Goal: Task Accomplishment & Management: Complete application form

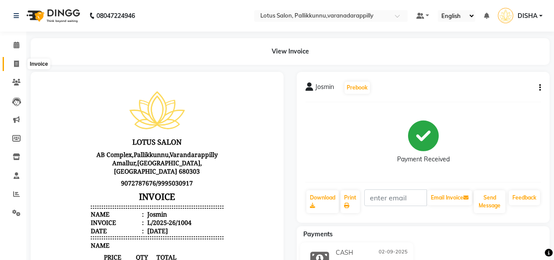
click at [18, 62] on icon at bounding box center [16, 64] width 5 height 7
select select "service"
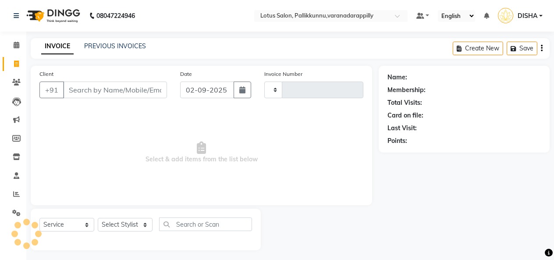
type input "1005"
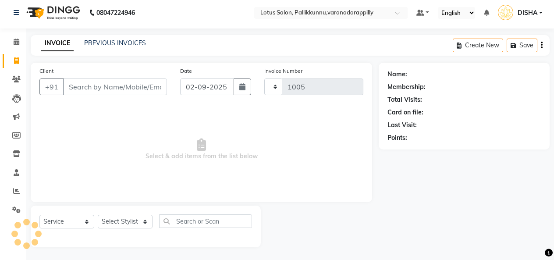
select select "8188"
click at [96, 84] on input "Client" at bounding box center [115, 86] width 104 height 17
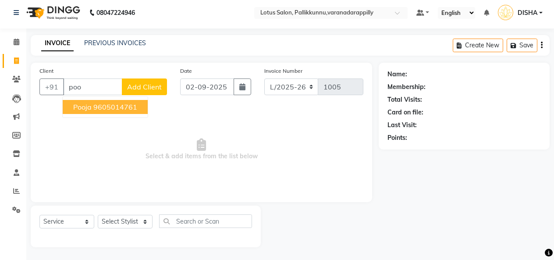
click at [93, 108] on button "Pooja 9605014761" at bounding box center [105, 107] width 85 height 14
type input "9605014761"
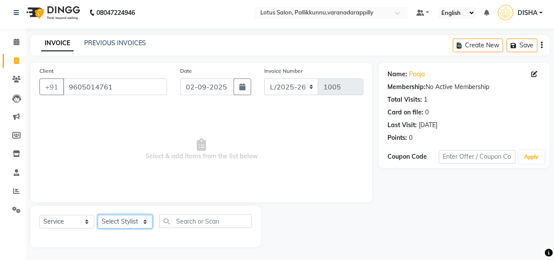
click at [146, 222] on select "Select Stylist DISHA [PERSON_NAME] Naflin [PERSON_NAME] [PERSON_NAME]" at bounding box center [125, 222] width 55 height 14
select select "89522"
click at [98, 215] on select "Select Stylist DISHA [PERSON_NAME] Naflin [PERSON_NAME] [PERSON_NAME]" at bounding box center [125, 222] width 55 height 14
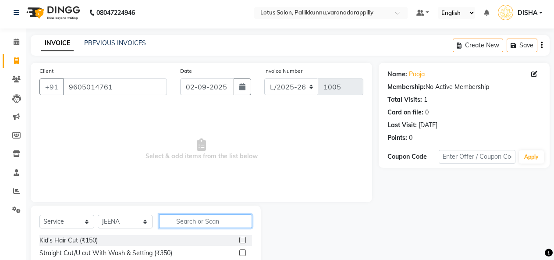
click at [216, 219] on input "text" at bounding box center [205, 221] width 93 height 14
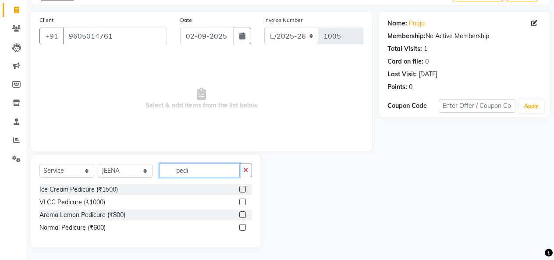
scroll to position [53, 0]
type input "pedi"
click at [240, 230] on label at bounding box center [242, 227] width 7 height 7
click at [240, 230] on input "checkbox" at bounding box center [242, 228] width 6 height 6
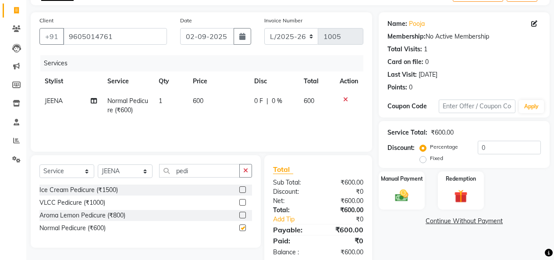
checkbox input "false"
click at [197, 101] on span "600" at bounding box center [198, 101] width 11 height 8
select select "89522"
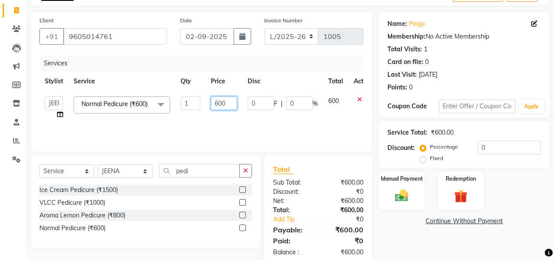
click at [217, 102] on input "600" at bounding box center [224, 103] width 26 height 14
type input "800"
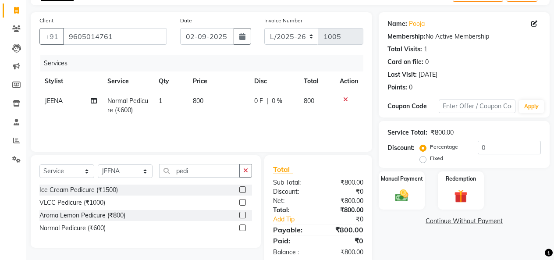
click at [417, 238] on div "Name: Pooja Membership: No Active Membership Total Visits: 1 Card on file: 0 La…" at bounding box center [468, 138] width 178 height 253
click at [401, 190] on img at bounding box center [402, 196] width 22 height 16
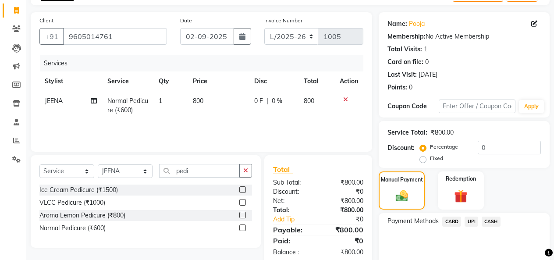
click at [473, 220] on span "UPI" at bounding box center [472, 222] width 14 height 10
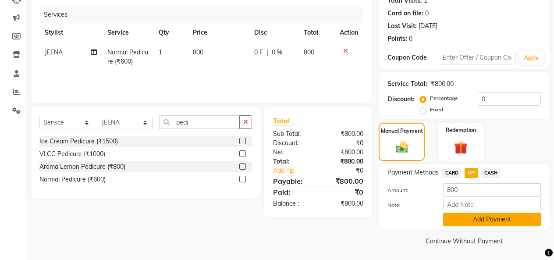
click at [477, 222] on button "Add Payment" at bounding box center [492, 220] width 98 height 14
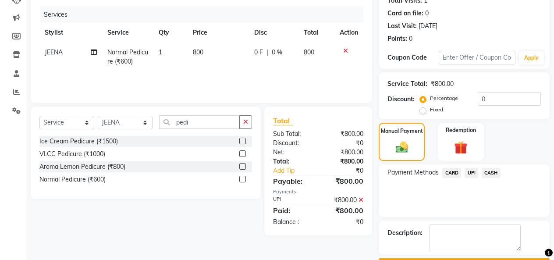
click at [477, 222] on div "Description:" at bounding box center [464, 238] width 171 height 34
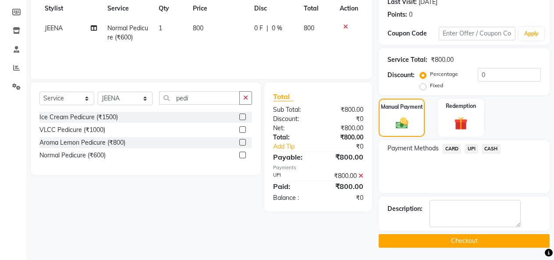
click at [477, 239] on button "Checkout" at bounding box center [464, 241] width 171 height 14
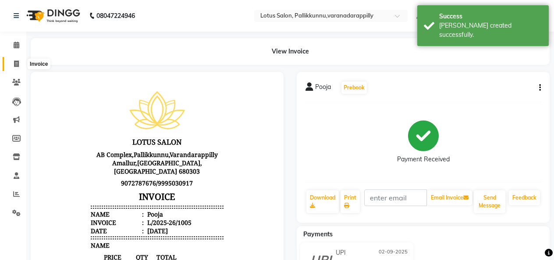
click at [16, 62] on icon at bounding box center [16, 64] width 5 height 7
select select "service"
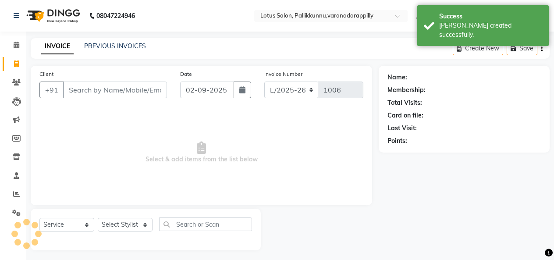
scroll to position [3, 0]
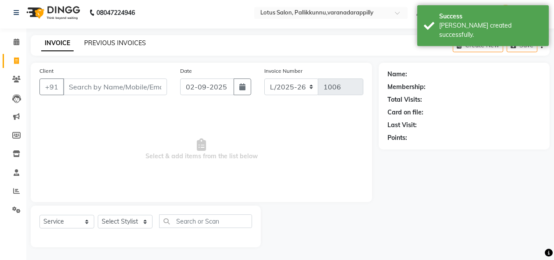
click at [109, 42] on link "PREVIOUS INVOICES" at bounding box center [115, 43] width 62 height 8
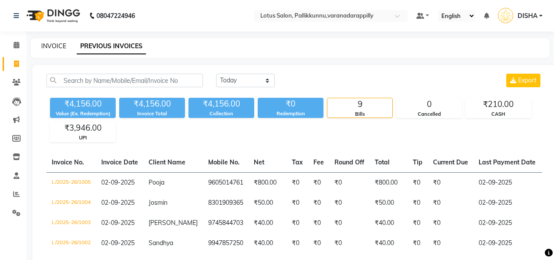
click at [49, 49] on link "INVOICE" at bounding box center [53, 46] width 25 height 8
select select "service"
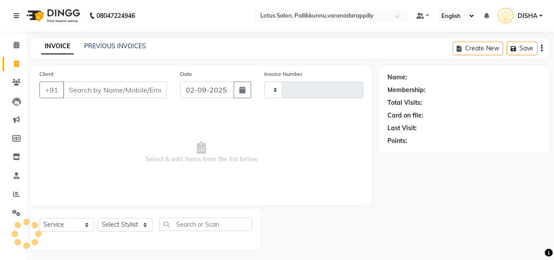
scroll to position [3, 0]
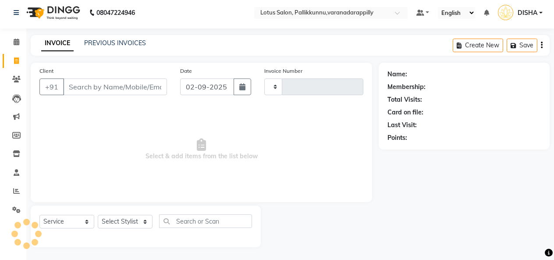
type input "1006"
select select "8188"
click at [89, 85] on input "Client" at bounding box center [115, 86] width 104 height 17
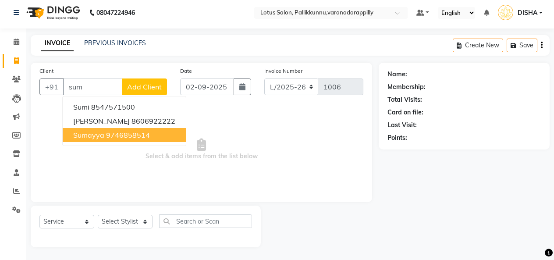
click at [100, 131] on span "Sumayya" at bounding box center [88, 135] width 31 height 9
type input "9746858514"
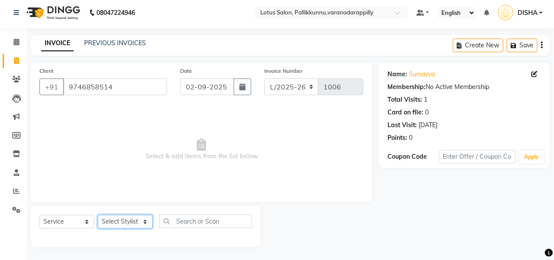
click at [134, 221] on select "Select Stylist DISHA [PERSON_NAME] Naflin [PERSON_NAME] [PERSON_NAME]" at bounding box center [125, 222] width 55 height 14
click at [144, 221] on select "Select Stylist DISHA [PERSON_NAME] Naflin [PERSON_NAME] [PERSON_NAME]" at bounding box center [125, 222] width 55 height 14
select select "60354"
click at [98, 215] on select "Select Stylist DISHA [PERSON_NAME] Naflin [PERSON_NAME] [PERSON_NAME]" at bounding box center [125, 222] width 55 height 14
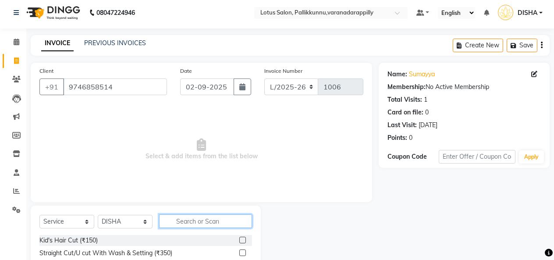
click at [219, 221] on input "text" at bounding box center [205, 221] width 93 height 14
type input "thre"
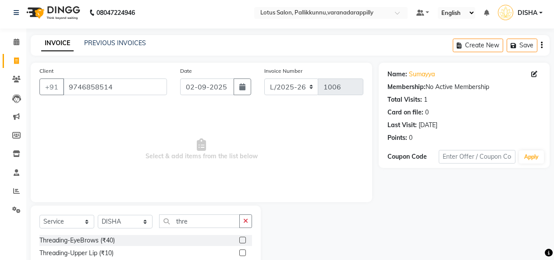
click at [239, 238] on label at bounding box center [242, 240] width 7 height 7
click at [239, 238] on input "checkbox" at bounding box center [242, 241] width 6 height 6
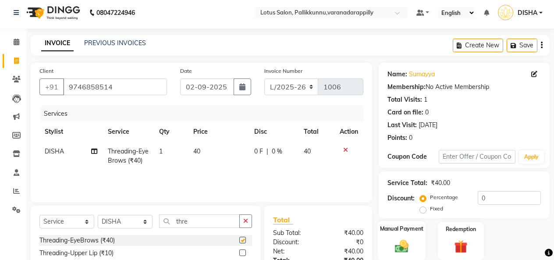
checkbox input "false"
click at [413, 246] on div "Manual Payment" at bounding box center [402, 241] width 48 height 40
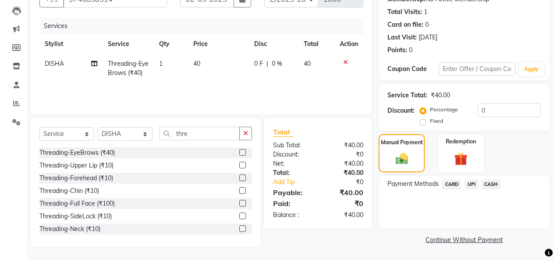
click at [489, 183] on span "CASH" at bounding box center [491, 184] width 19 height 10
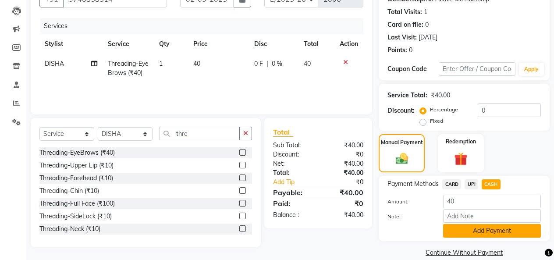
click at [474, 230] on button "Add Payment" at bounding box center [492, 231] width 98 height 14
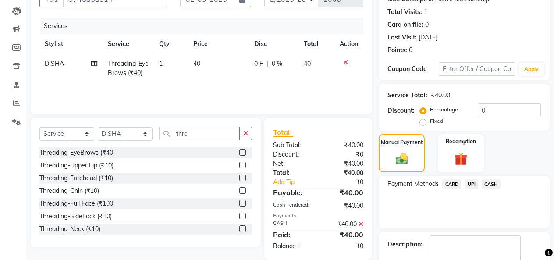
scroll to position [126, 0]
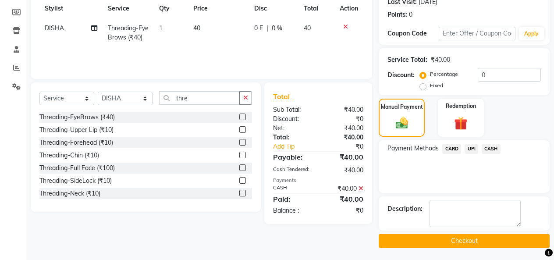
click at [474, 242] on button "Checkout" at bounding box center [464, 241] width 171 height 14
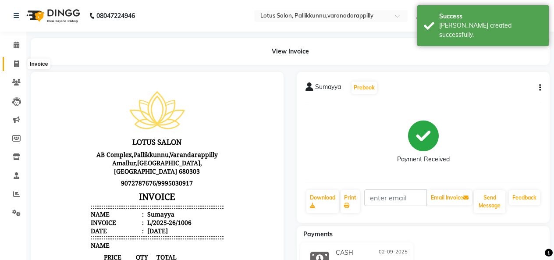
click at [19, 62] on span at bounding box center [16, 64] width 15 height 10
select select "service"
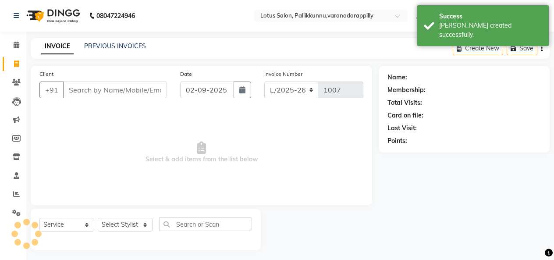
scroll to position [3, 0]
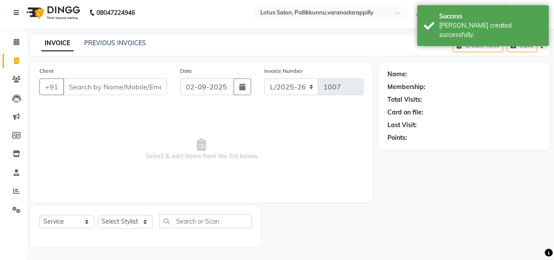
click at [99, 87] on input "Client" at bounding box center [115, 86] width 104 height 17
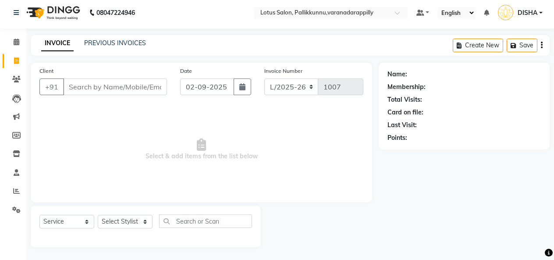
click at [99, 87] on input "Client" at bounding box center [115, 86] width 104 height 17
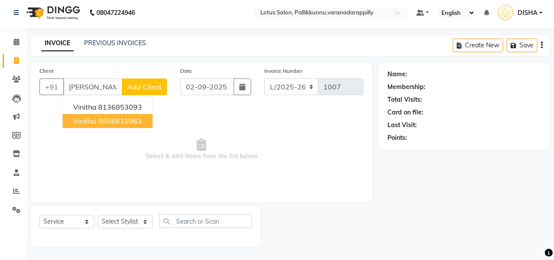
click at [99, 125] on button "Vinitha 9656618963" at bounding box center [108, 121] width 90 height 14
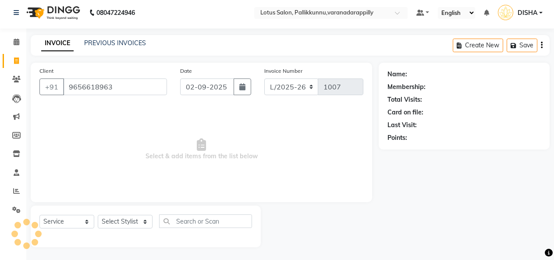
type input "9656618963"
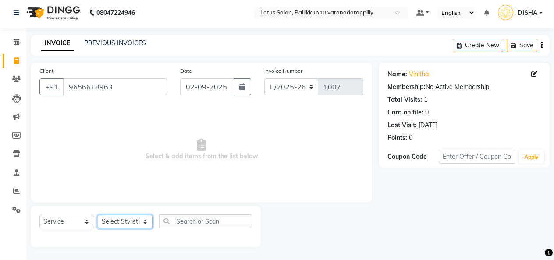
click at [142, 221] on select "Select Stylist DISHA [PERSON_NAME] Naflin [PERSON_NAME] [PERSON_NAME]" at bounding box center [125, 222] width 55 height 14
select select "60354"
click at [98, 215] on select "Select Stylist DISHA [PERSON_NAME] Naflin [PERSON_NAME] [PERSON_NAME]" at bounding box center [125, 222] width 55 height 14
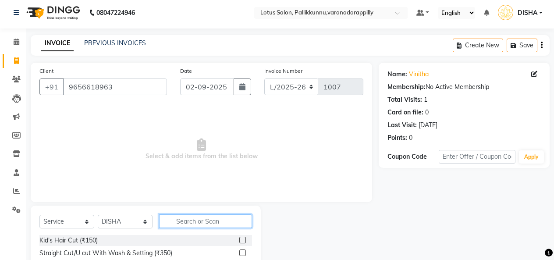
click at [203, 219] on input "text" at bounding box center [205, 221] width 93 height 14
type input "thre"
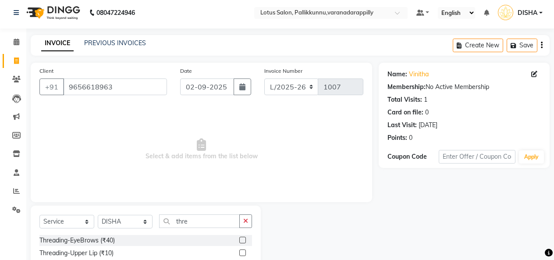
click at [239, 239] on label at bounding box center [242, 240] width 7 height 7
click at [239, 239] on input "checkbox" at bounding box center [242, 241] width 6 height 6
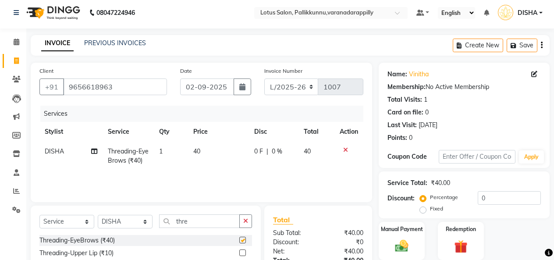
checkbox input "false"
click at [388, 229] on label "Manual Payment" at bounding box center [402, 228] width 44 height 8
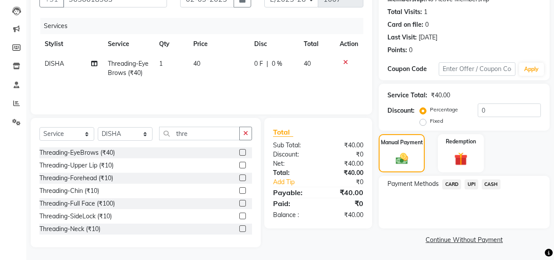
click at [471, 185] on span "UPI" at bounding box center [472, 184] width 14 height 10
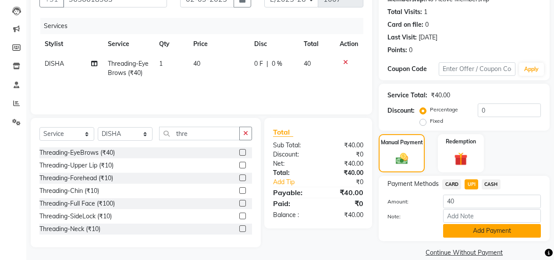
click at [470, 227] on button "Add Payment" at bounding box center [492, 231] width 98 height 14
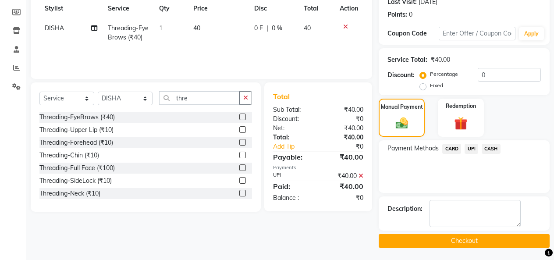
click at [470, 243] on button "Checkout" at bounding box center [464, 241] width 171 height 14
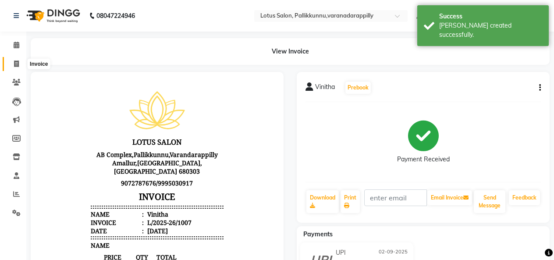
click at [14, 62] on icon at bounding box center [16, 64] width 5 height 7
select select "service"
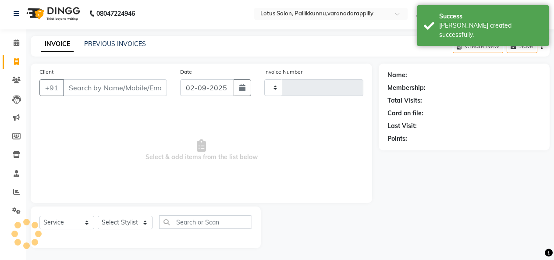
type input "1008"
select select "8188"
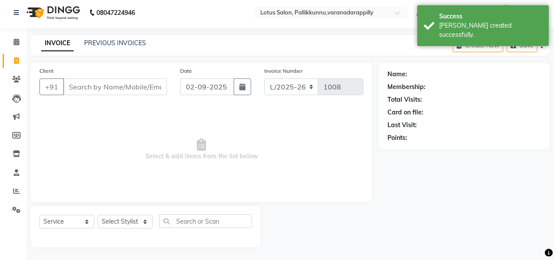
click at [81, 85] on input "Client" at bounding box center [115, 86] width 104 height 17
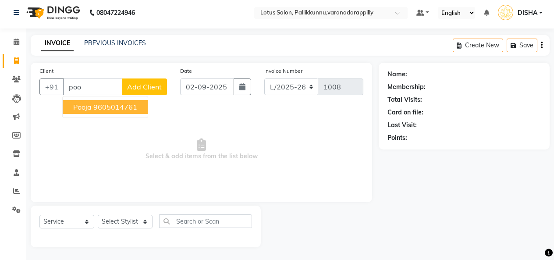
click at [193, 140] on span "Select & add items from the list below" at bounding box center [201, 150] width 324 height 88
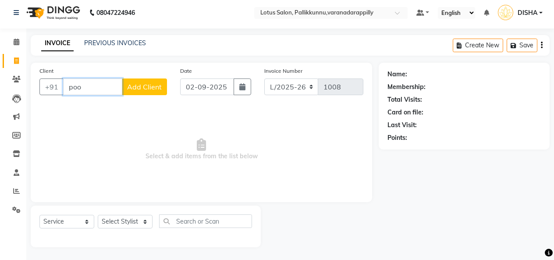
click at [105, 91] on input "poo" at bounding box center [92, 86] width 59 height 17
type input "p"
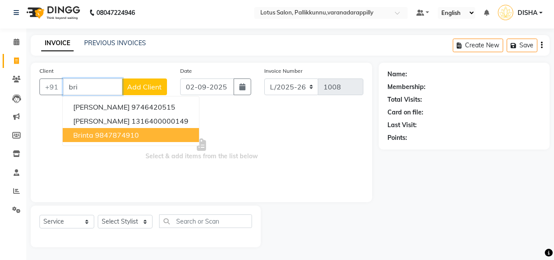
click at [102, 138] on ngb-highlight "9847874910" at bounding box center [117, 135] width 44 height 9
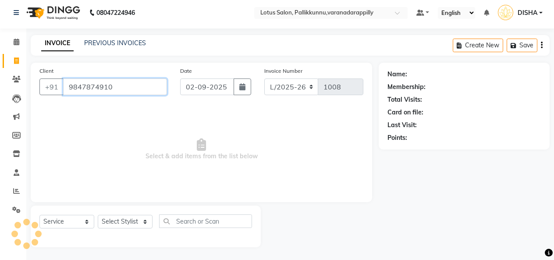
type input "9847874910"
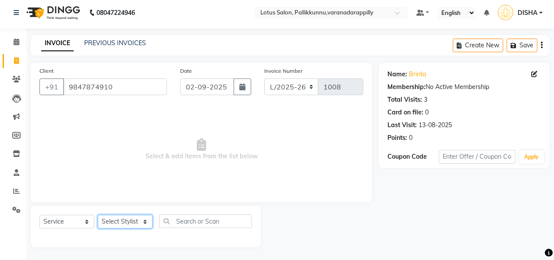
click at [125, 222] on select "Select Stylist DISHA [PERSON_NAME] Naflin [PERSON_NAME] [PERSON_NAME]" at bounding box center [125, 222] width 55 height 14
select select "60354"
click at [98, 215] on select "Select Stylist DISHA [PERSON_NAME] Naflin [PERSON_NAME] [PERSON_NAME]" at bounding box center [125, 222] width 55 height 14
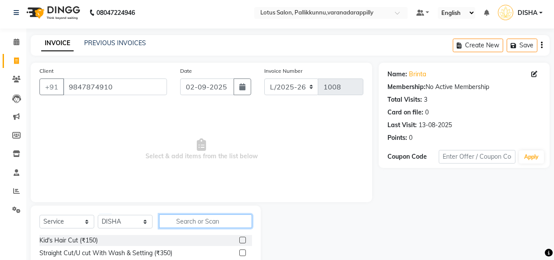
click at [205, 220] on input "text" at bounding box center [205, 221] width 93 height 14
type input "thre"
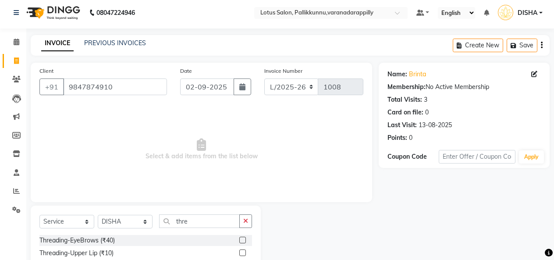
click at [239, 240] on label at bounding box center [242, 240] width 7 height 7
click at [239, 240] on input "checkbox" at bounding box center [242, 241] width 6 height 6
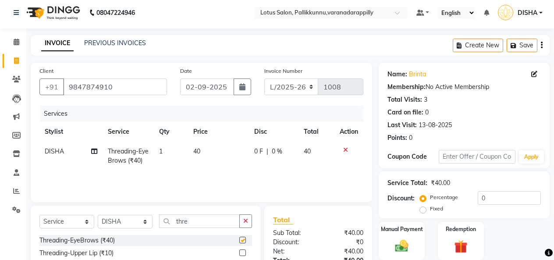
checkbox input "false"
click at [239, 255] on label at bounding box center [242, 252] width 7 height 7
click at [239, 255] on input "checkbox" at bounding box center [242, 253] width 6 height 6
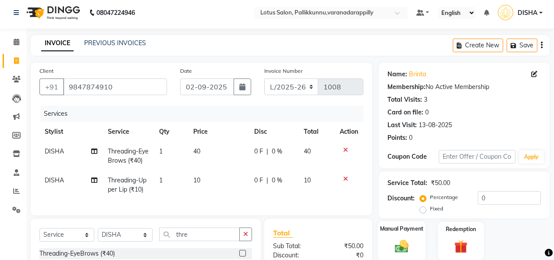
checkbox input "false"
click at [398, 247] on img at bounding box center [402, 246] width 22 height 16
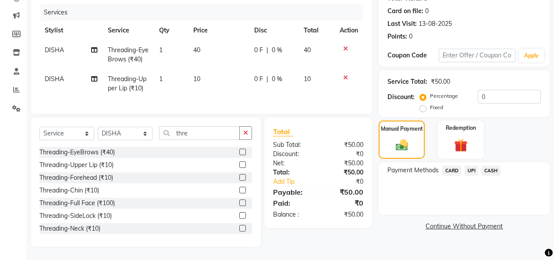
click at [490, 166] on span "CASH" at bounding box center [491, 171] width 19 height 10
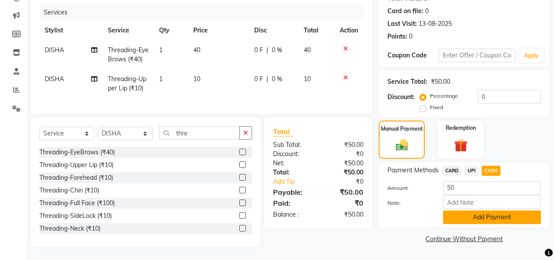
click at [480, 210] on button "Add Payment" at bounding box center [492, 217] width 98 height 14
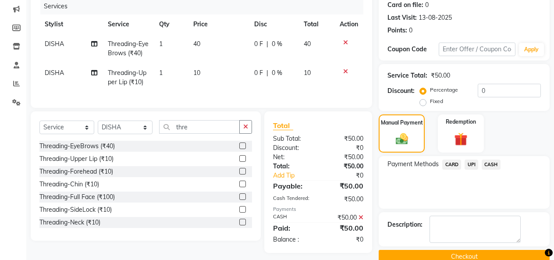
scroll to position [126, 0]
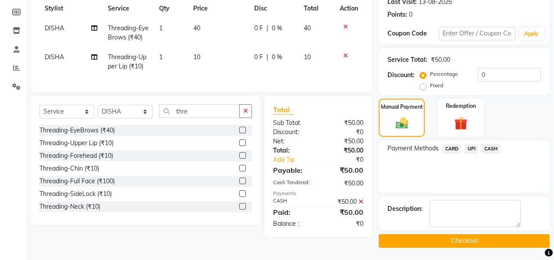
click at [480, 242] on button "Checkout" at bounding box center [464, 241] width 171 height 14
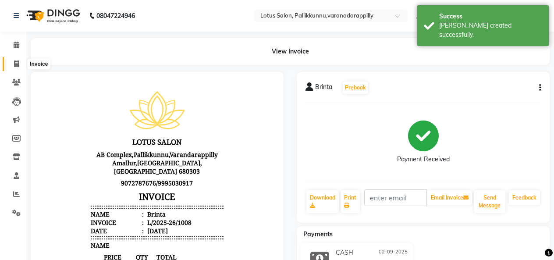
click at [18, 64] on icon at bounding box center [16, 64] width 5 height 7
select select "service"
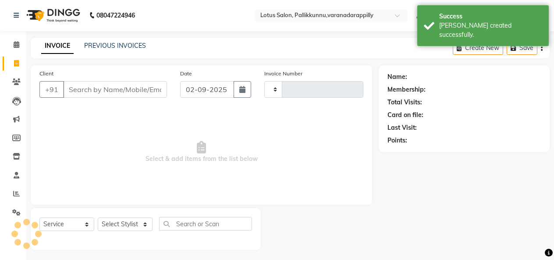
type input "1009"
select select "8188"
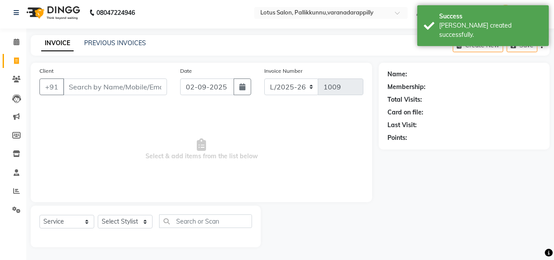
click at [111, 82] on input "Client" at bounding box center [115, 86] width 104 height 17
click at [107, 85] on input "Client" at bounding box center [115, 86] width 104 height 17
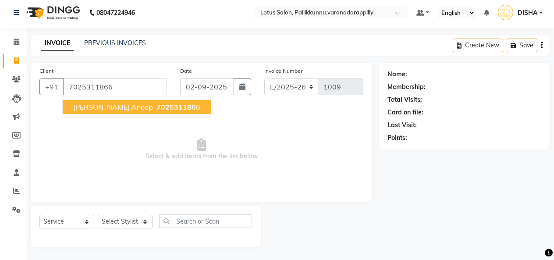
type input "7025311866"
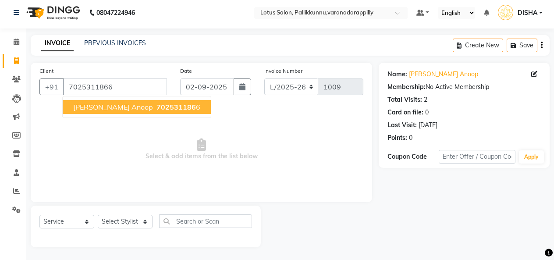
click at [111, 106] on span "[PERSON_NAME] Anoop" at bounding box center [113, 107] width 80 height 9
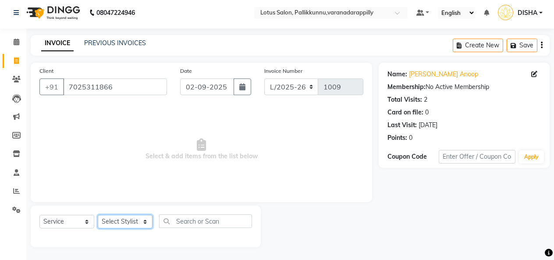
click at [142, 224] on select "Select Stylist DISHA [PERSON_NAME] Naflin [PERSON_NAME] [PERSON_NAME]" at bounding box center [125, 222] width 55 height 14
select select "89522"
click at [98, 215] on select "Select Stylist DISHA [PERSON_NAME] Naflin [PERSON_NAME] [PERSON_NAME]" at bounding box center [125, 222] width 55 height 14
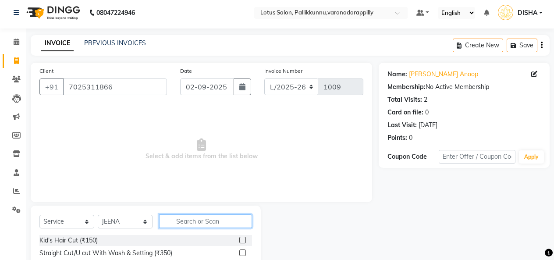
click at [192, 220] on input "text" at bounding box center [205, 221] width 93 height 14
type input "thread"
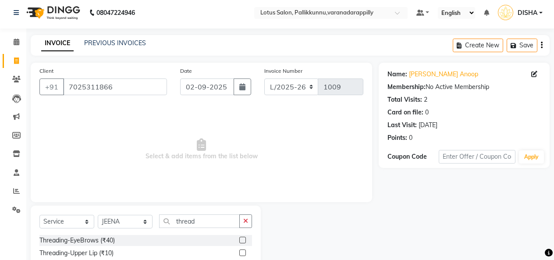
click at [239, 238] on label at bounding box center [242, 240] width 7 height 7
click at [239, 238] on input "checkbox" at bounding box center [242, 241] width 6 height 6
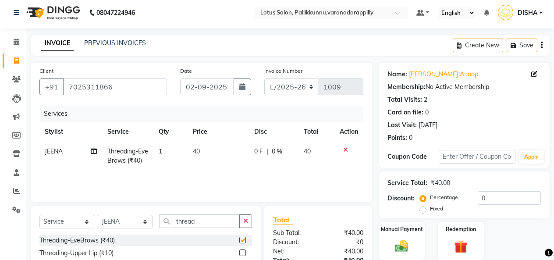
checkbox input "false"
click at [408, 248] on img at bounding box center [402, 246] width 22 height 16
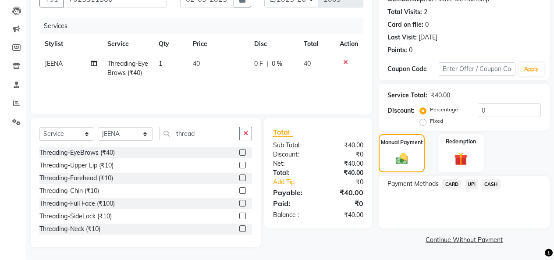
click at [491, 183] on span "CASH" at bounding box center [491, 184] width 19 height 10
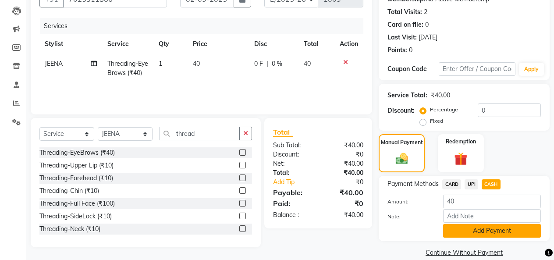
click at [481, 233] on button "Add Payment" at bounding box center [492, 231] width 98 height 14
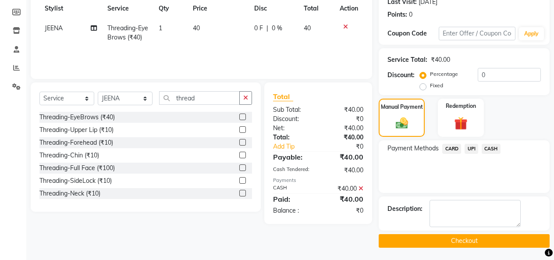
click at [481, 234] on button "Checkout" at bounding box center [464, 241] width 171 height 14
